Goal: Navigation & Orientation: Find specific page/section

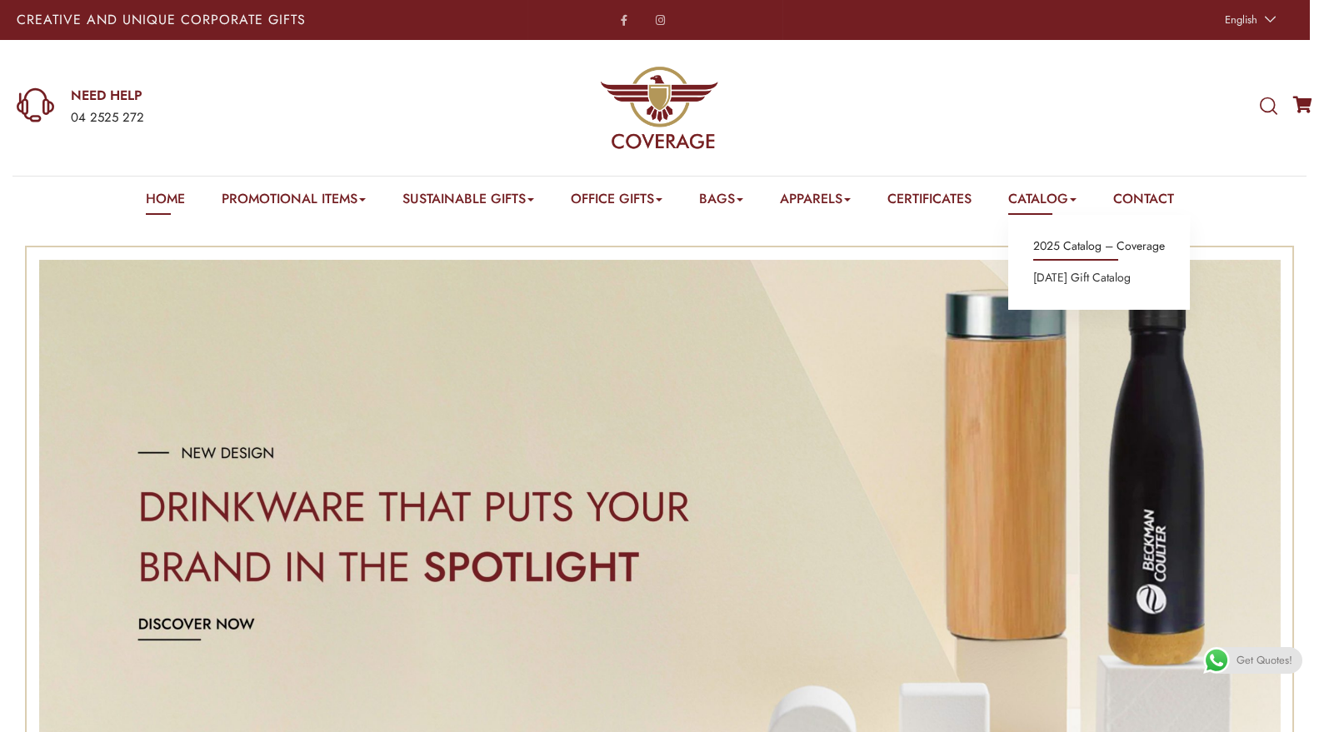
click at [1053, 239] on link "2025 Catalog – Coverage" at bounding box center [1099, 247] width 132 height 22
